Goal: Transaction & Acquisition: Obtain resource

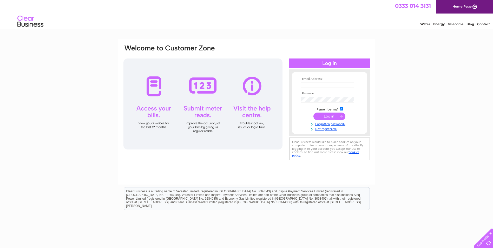
type input "pgallagher@rjmflooring.co.uk"
click at [331, 116] on input "submit" at bounding box center [329, 115] width 32 height 7
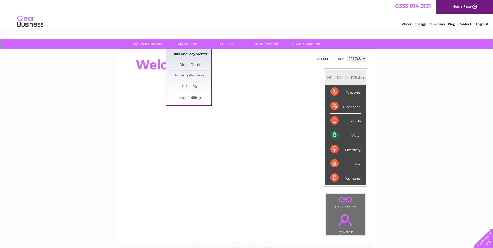
click at [191, 51] on link "Bills and Payments" at bounding box center [189, 54] width 43 height 10
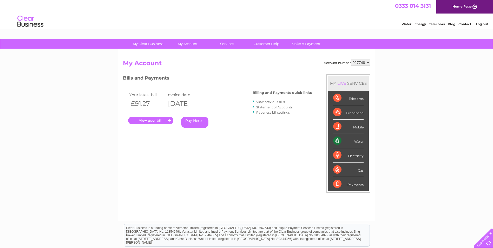
click at [161, 121] on link "." at bounding box center [150, 121] width 45 height 8
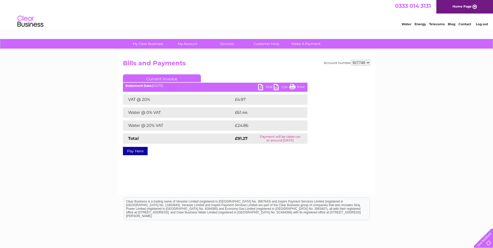
click at [259, 87] on link "PDF" at bounding box center [266, 88] width 16 height 8
